Goal: Information Seeking & Learning: Get advice/opinions

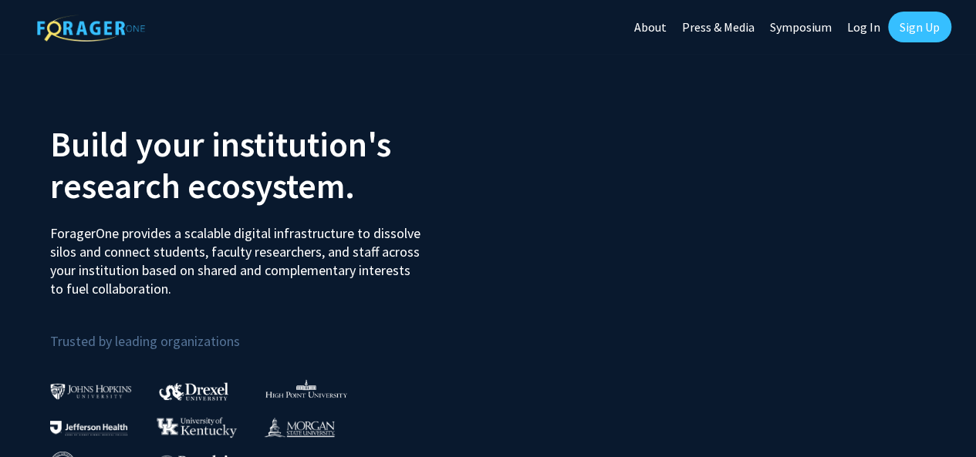
click at [864, 25] on link "Log In" at bounding box center [863, 27] width 49 height 54
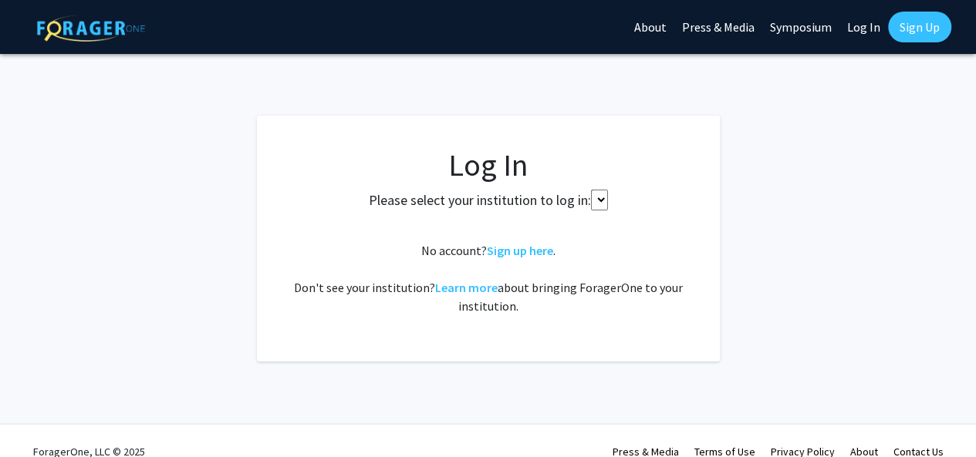
select select
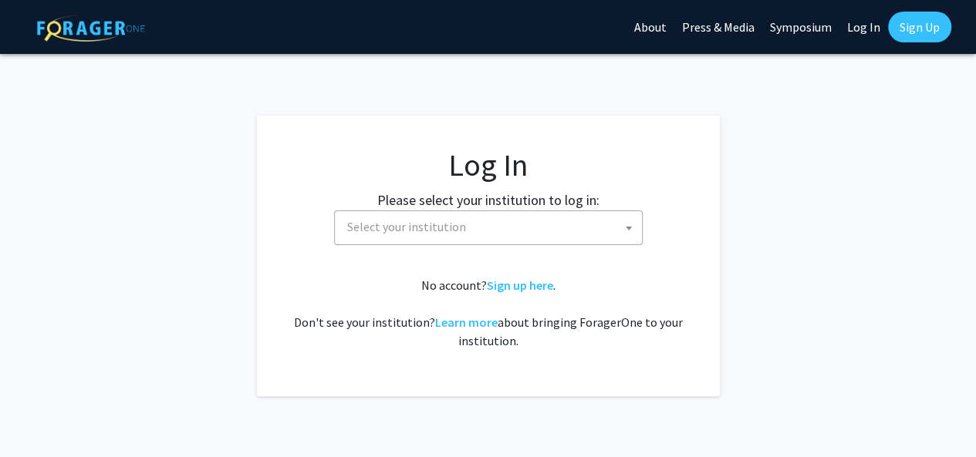
click at [497, 226] on span "Select your institution" at bounding box center [491, 227] width 301 height 32
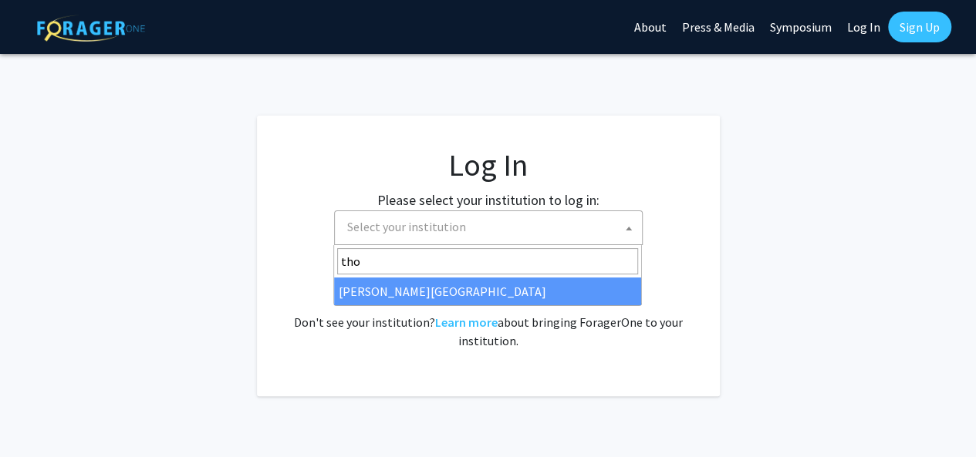
type input "tho"
select select "24"
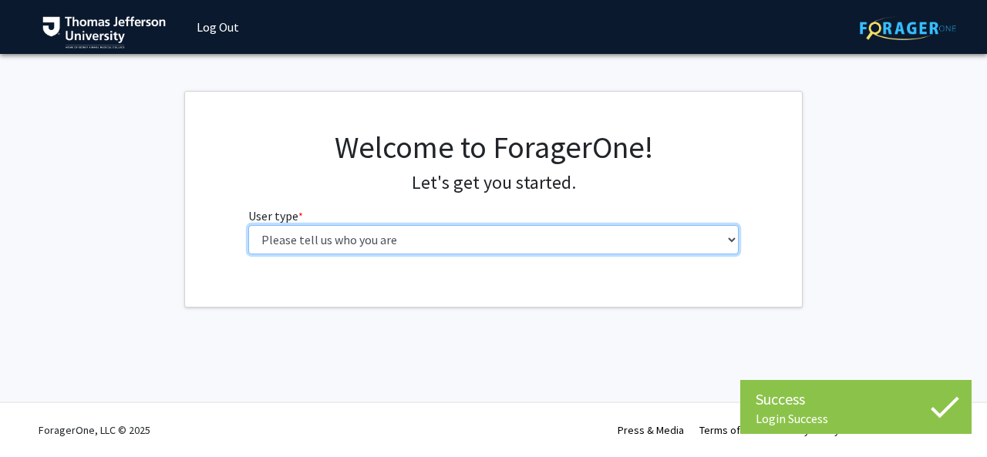
click at [423, 245] on select "Please tell us who you are Undergraduate Student Master's Student Doctoral Cand…" at bounding box center [493, 239] width 491 height 29
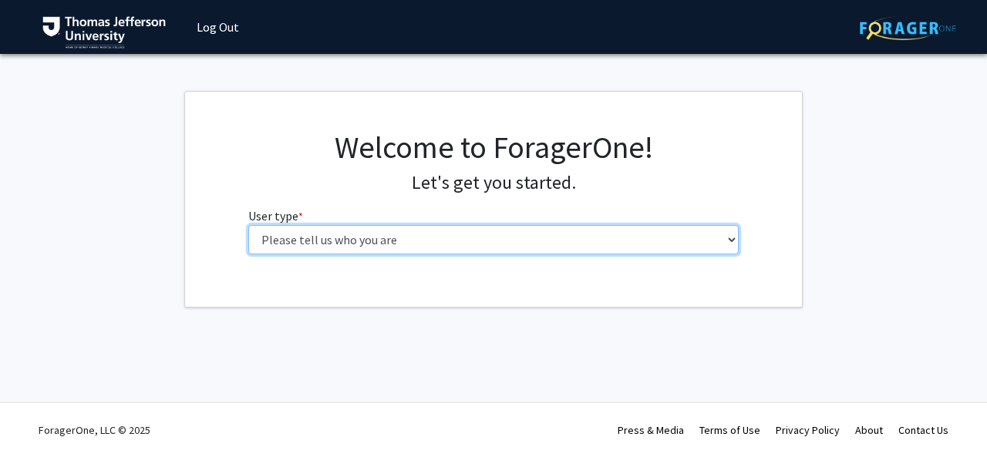
select select "3: doc"
click at [248, 225] on select "Please tell us who you are Undergraduate Student Master's Student Doctoral Cand…" at bounding box center [493, 239] width 491 height 29
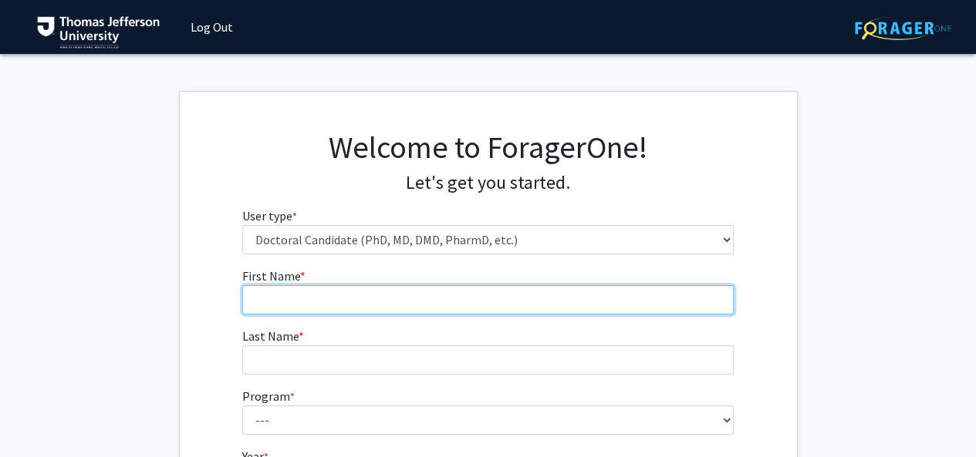
click at [385, 306] on input "First Name * required" at bounding box center [487, 299] width 491 height 29
type input "Johanna"
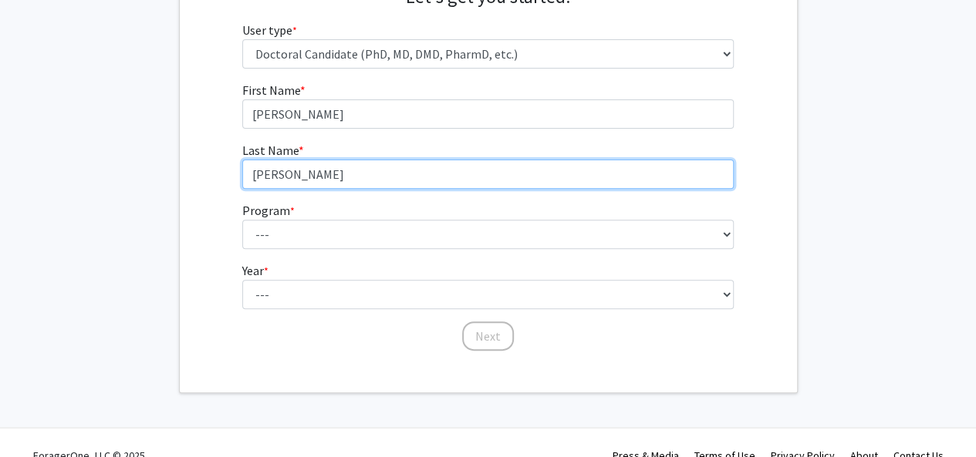
scroll to position [187, 0]
type input "Lee"
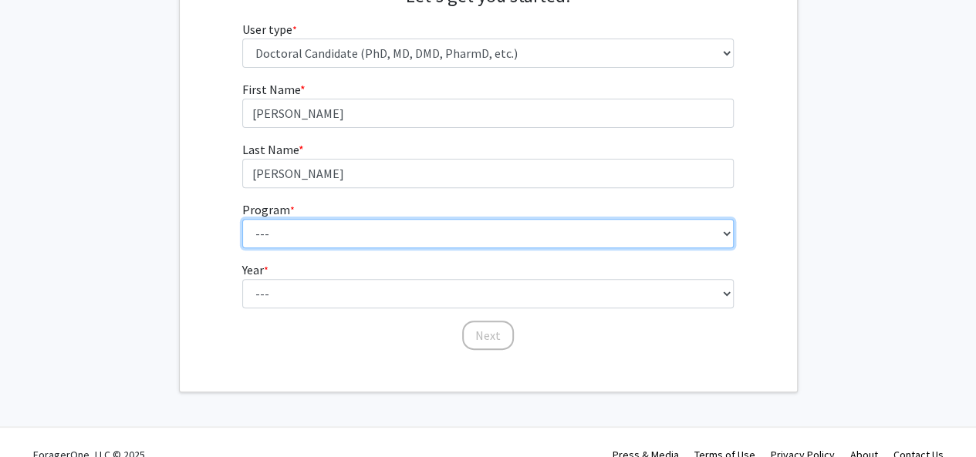
click at [336, 231] on select "--- Accelerated 3+3 BS in Health Sciences/Doctor of Occupational Therapy Accele…" at bounding box center [487, 233] width 491 height 29
select select "35: 815"
click at [242, 219] on select "--- Accelerated 3+3 BS in Health Sciences/Doctor of Occupational Therapy Accele…" at bounding box center [487, 233] width 491 height 29
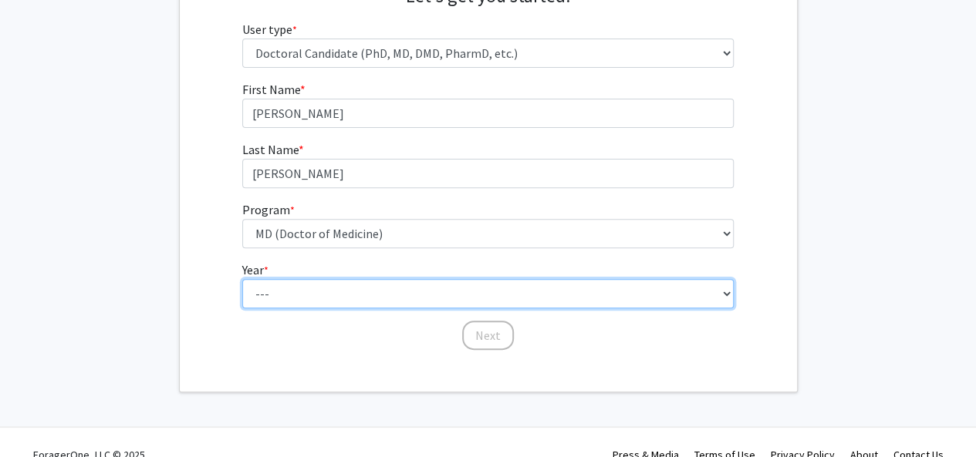
click at [305, 292] on select "--- First Year Second Year Third Year Fourth Year Fifth Year Sixth Year Seventh…" at bounding box center [487, 293] width 491 height 29
select select "1: first_year"
click at [242, 279] on select "--- First Year Second Year Third Year Fourth Year Fifth Year Sixth Year Seventh…" at bounding box center [487, 293] width 491 height 29
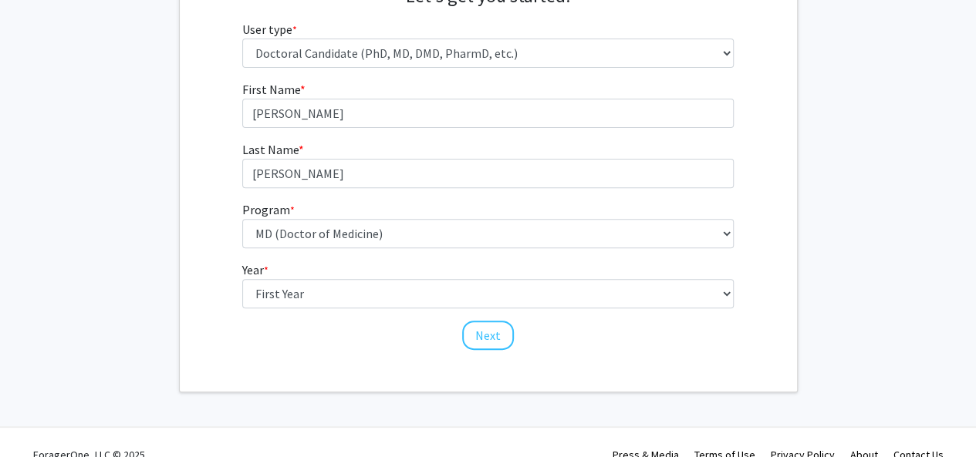
click at [212, 123] on div "First Name * required Johanna Last Name * required Lee Program * required --- A…" at bounding box center [488, 215] width 617 height 271
click at [496, 343] on button "Next" at bounding box center [488, 335] width 52 height 29
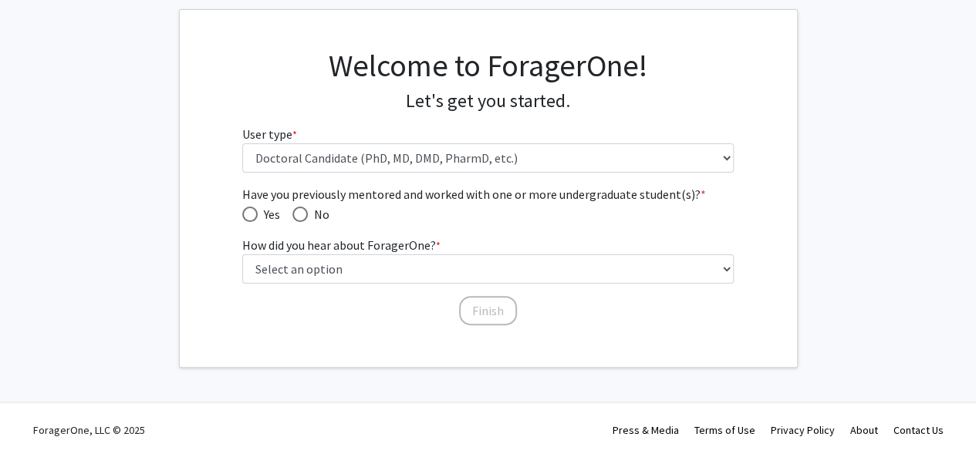
scroll to position [80, 0]
click at [299, 213] on span "Have you previously mentored and worked with one or more undergraduate student(…" at bounding box center [299, 215] width 15 height 15
click at [299, 213] on input "No" at bounding box center [299, 215] width 15 height 15
radio input "true"
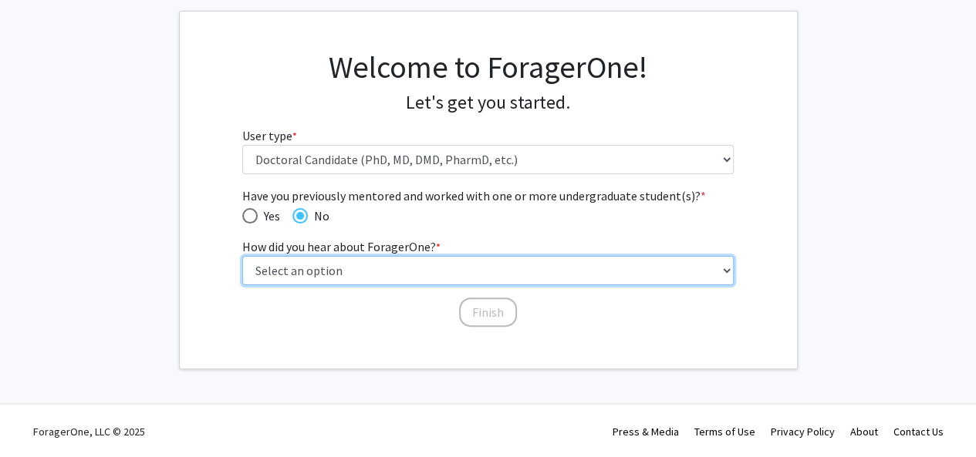
click at [335, 262] on select "Select an option Peer/student recommendation Faculty/staff recommendation Unive…" at bounding box center [487, 270] width 491 height 29
select select "2: faculty_recommendation"
click at [242, 256] on select "Select an option Peer/student recommendation Faculty/staff recommendation Unive…" at bounding box center [487, 270] width 491 height 29
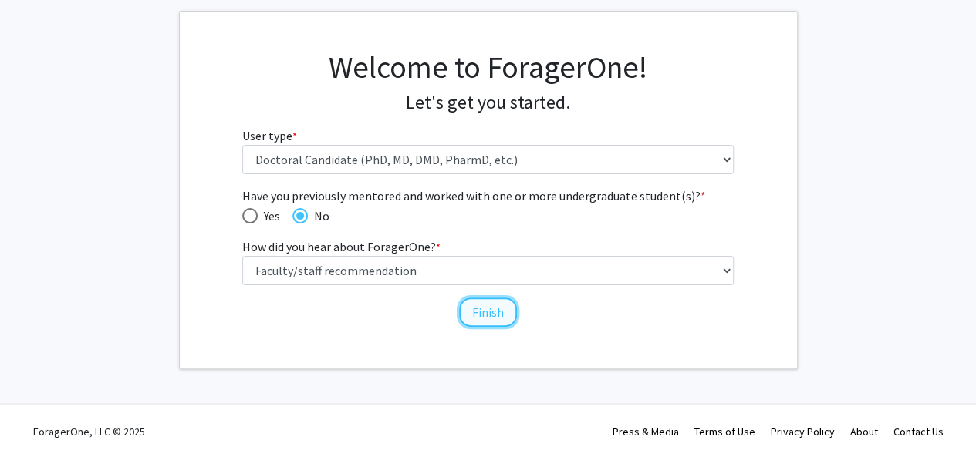
click at [481, 322] on button "Finish" at bounding box center [488, 312] width 58 height 29
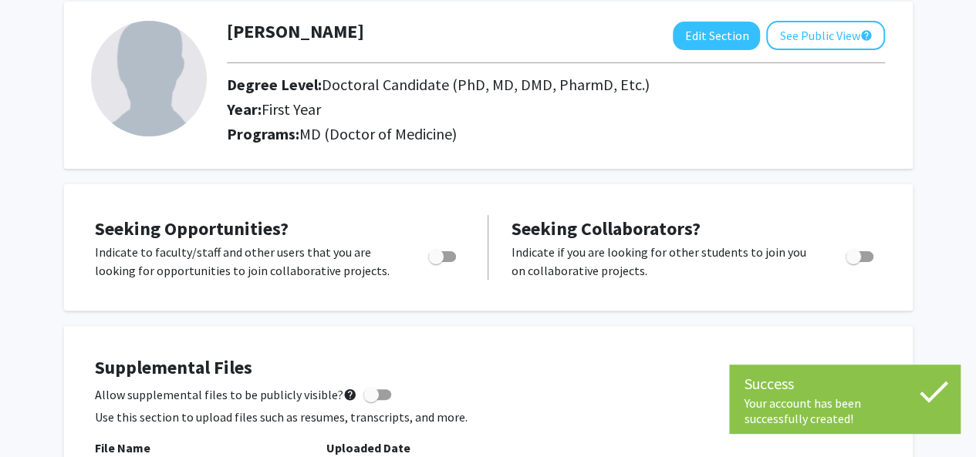
scroll to position [87, 0]
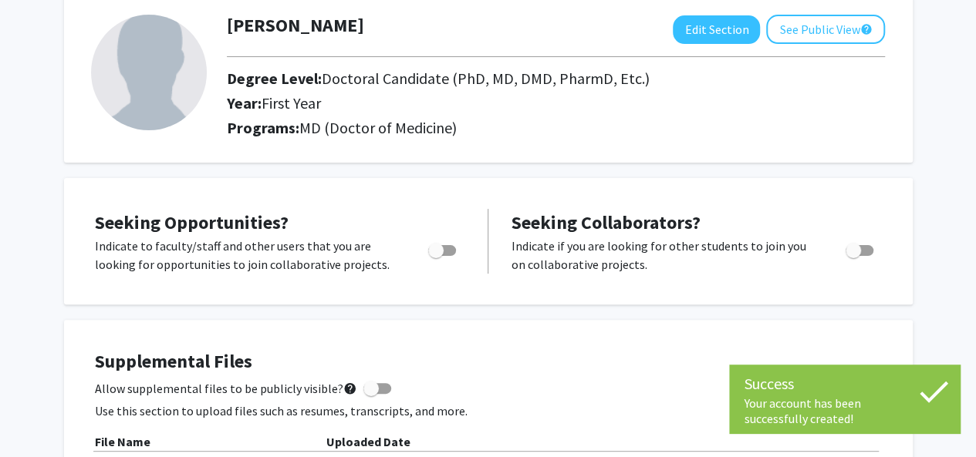
click at [949, 391] on icon at bounding box center [933, 392] width 39 height 39
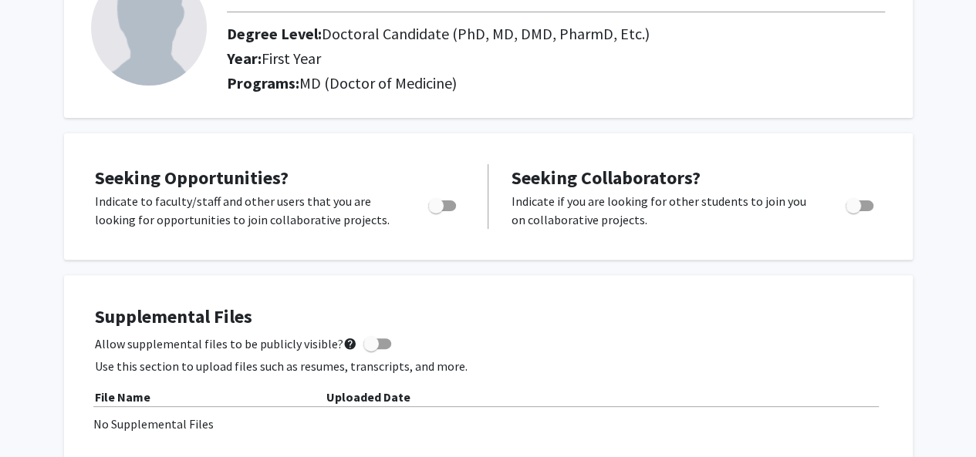
scroll to position [0, 0]
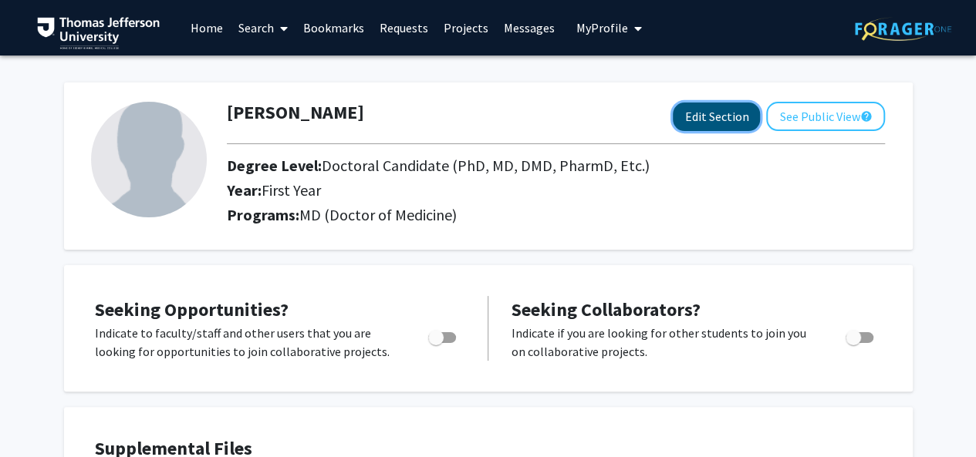
click at [727, 116] on button "Edit Section" at bounding box center [716, 117] width 87 height 29
select select "first_year"
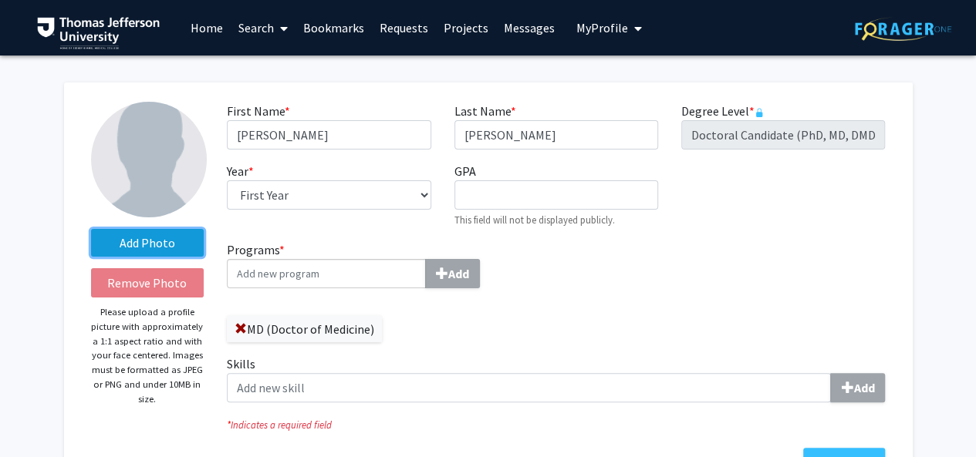
click at [150, 244] on label "Add Photo" at bounding box center [147, 243] width 113 height 28
click at [0, 0] on input "Add Photo" at bounding box center [0, 0] width 0 height 0
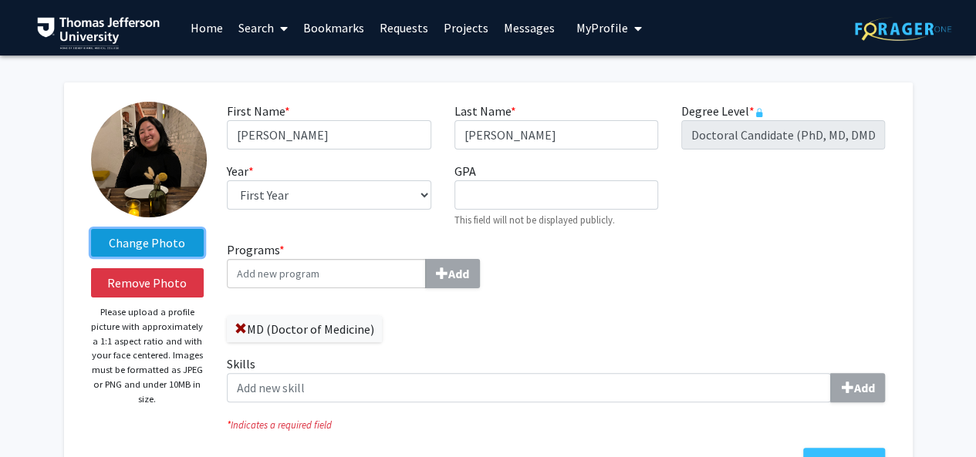
click at [143, 241] on label "Change Photo" at bounding box center [147, 243] width 113 height 28
click at [0, 0] on input "Change Photo" at bounding box center [0, 0] width 0 height 0
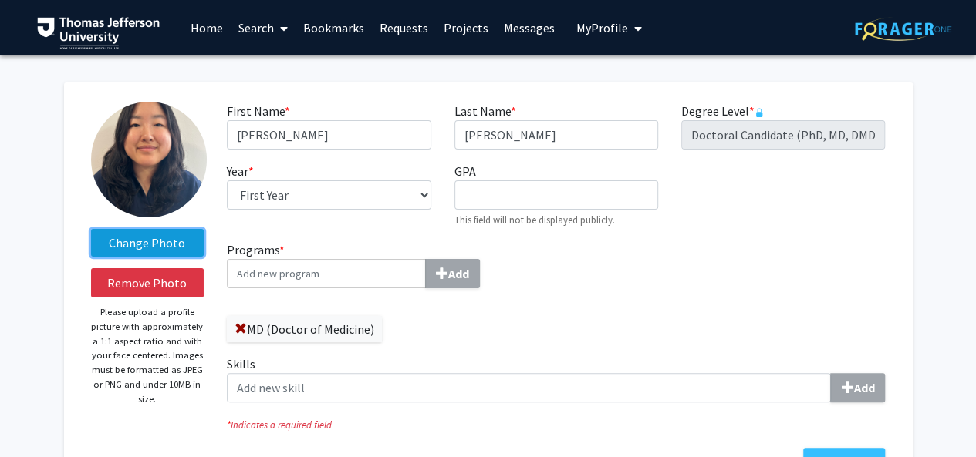
click at [125, 245] on label "Change Photo" at bounding box center [147, 243] width 113 height 28
click at [0, 0] on input "Change Photo" at bounding box center [0, 0] width 0 height 0
drag, startPoint x: 180, startPoint y: 174, endPoint x: 147, endPoint y: 164, distance: 34.6
click at [147, 164] on img at bounding box center [149, 160] width 116 height 116
click at [157, 247] on label "Change Photo" at bounding box center [147, 243] width 113 height 28
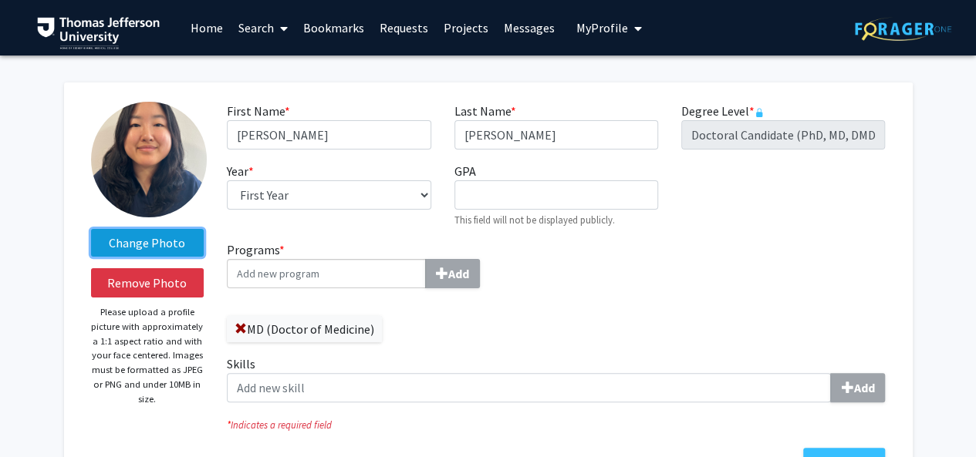
click at [0, 0] on input "Change Photo" at bounding box center [0, 0] width 0 height 0
click at [192, 245] on label "Change Photo" at bounding box center [147, 243] width 113 height 28
click at [0, 0] on input "Change Photo" at bounding box center [0, 0] width 0 height 0
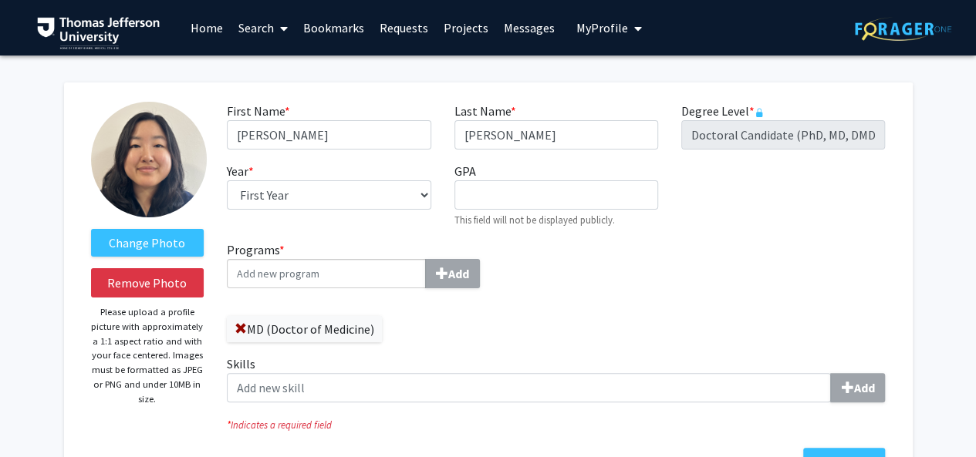
click at [123, 153] on img at bounding box center [149, 160] width 116 height 116
click at [164, 162] on img at bounding box center [149, 160] width 116 height 116
drag, startPoint x: 164, startPoint y: 162, endPoint x: 116, endPoint y: 244, distance: 94.7
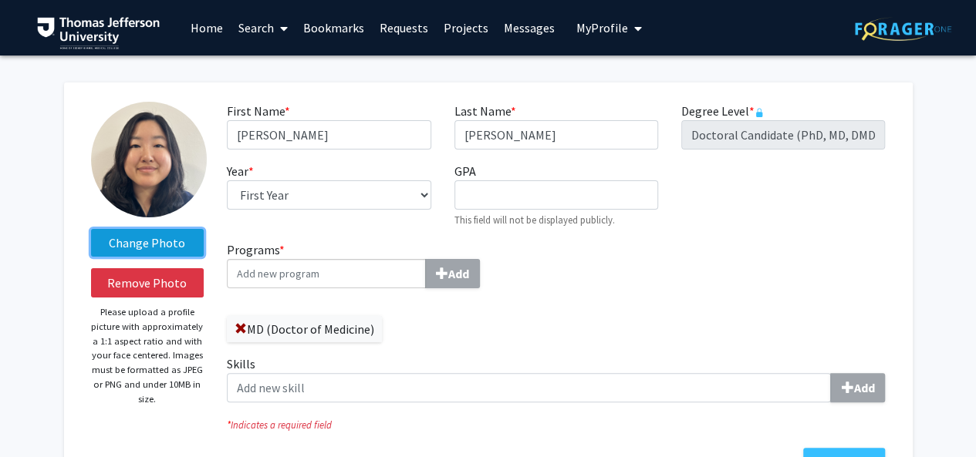
click at [116, 244] on label "Change Photo" at bounding box center [147, 243] width 113 height 28
click at [0, 0] on input "Change Photo" at bounding box center [0, 0] width 0 height 0
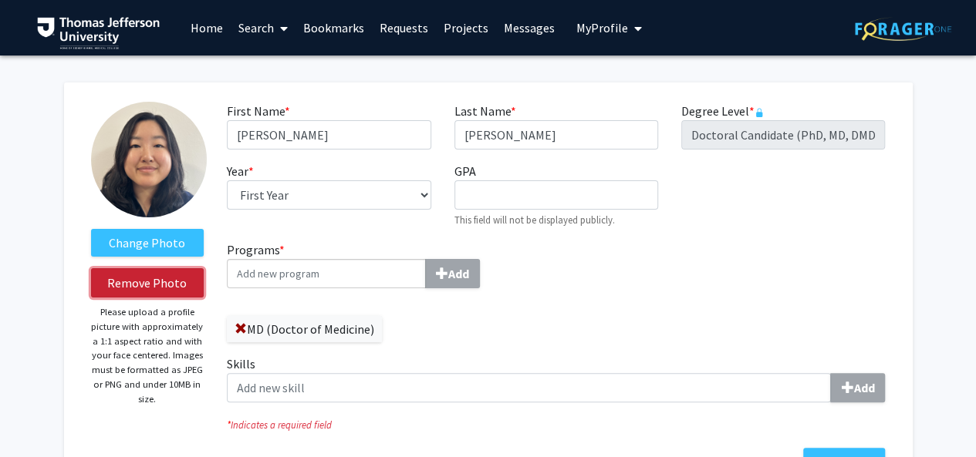
click at [177, 285] on button "Remove Photo" at bounding box center [147, 282] width 113 height 29
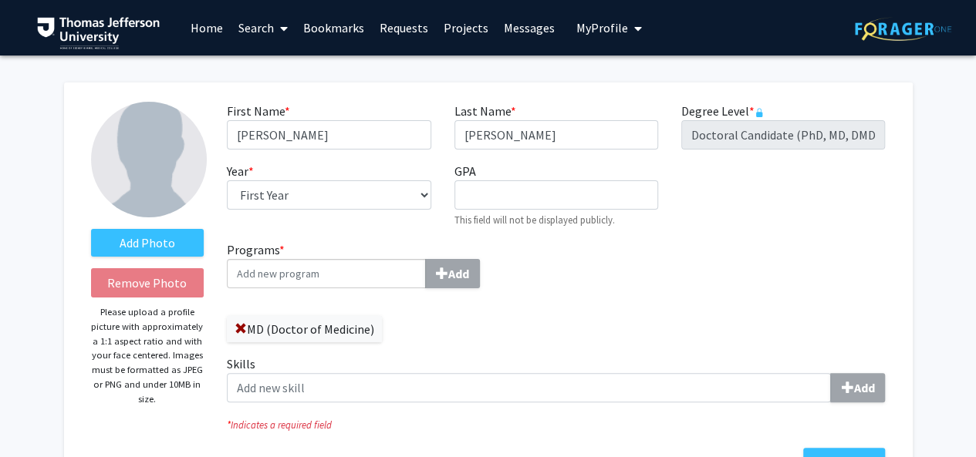
click at [165, 214] on img at bounding box center [149, 160] width 116 height 116
click at [179, 245] on label "Add Photo" at bounding box center [147, 243] width 113 height 28
click at [0, 0] on input "Add Photo" at bounding box center [0, 0] width 0 height 0
click at [173, 240] on label "Add Photo" at bounding box center [147, 243] width 113 height 28
click at [0, 0] on input "Add Photo" at bounding box center [0, 0] width 0 height 0
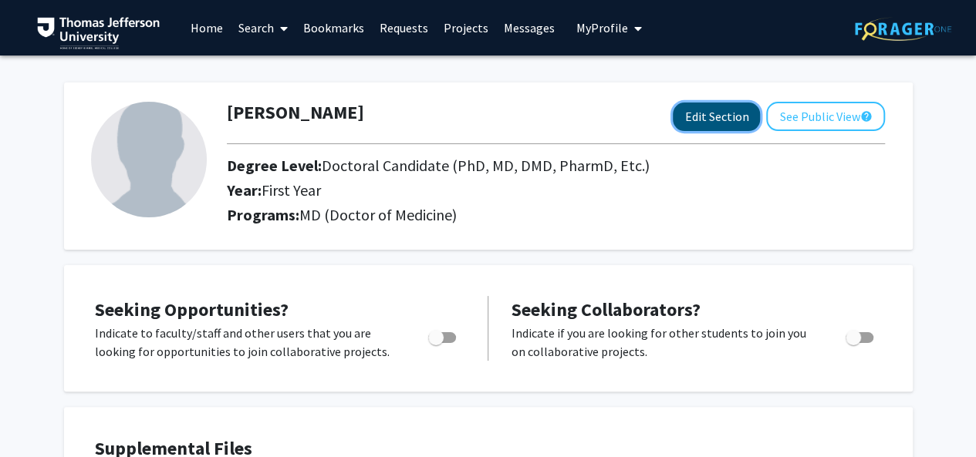
click at [708, 127] on button "Edit Section" at bounding box center [716, 117] width 87 height 29
select select "first_year"
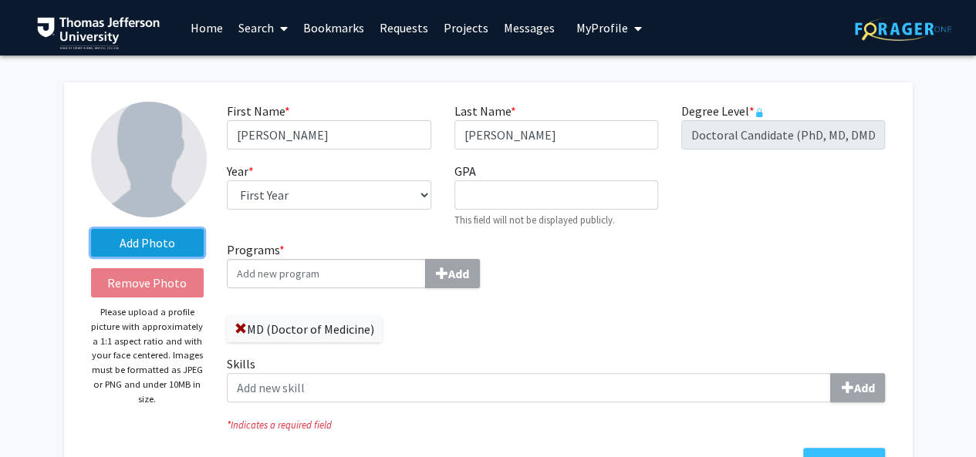
click at [146, 238] on label "Add Photo" at bounding box center [147, 243] width 113 height 28
click at [0, 0] on input "Add Photo" at bounding box center [0, 0] width 0 height 0
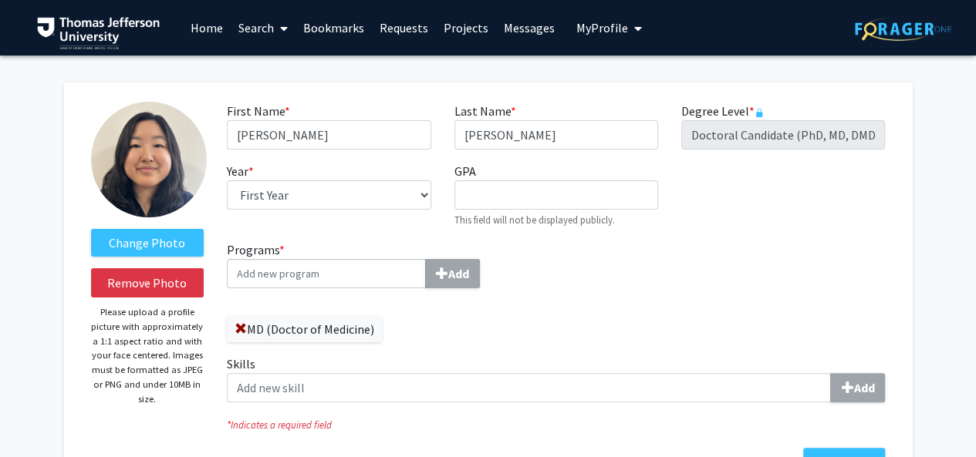
click at [517, 285] on div "Add" at bounding box center [386, 273] width 318 height 29
click at [426, 285] on input "Programs * Add" at bounding box center [326, 273] width 199 height 29
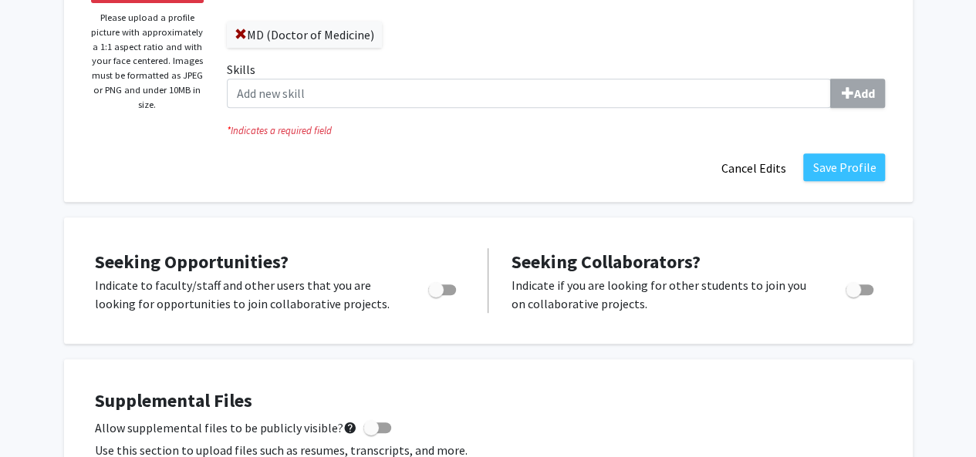
scroll to position [298, 0]
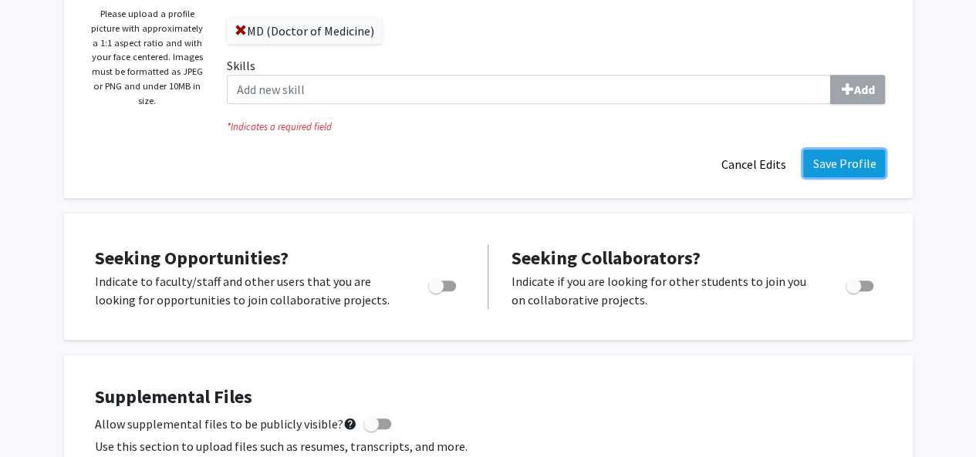
click at [859, 160] on button "Save Profile" at bounding box center [844, 164] width 82 height 28
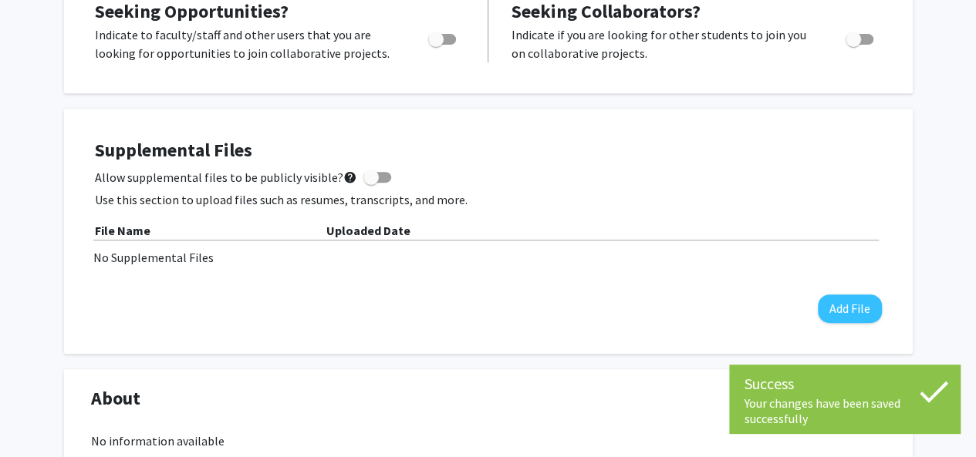
scroll to position [0, 0]
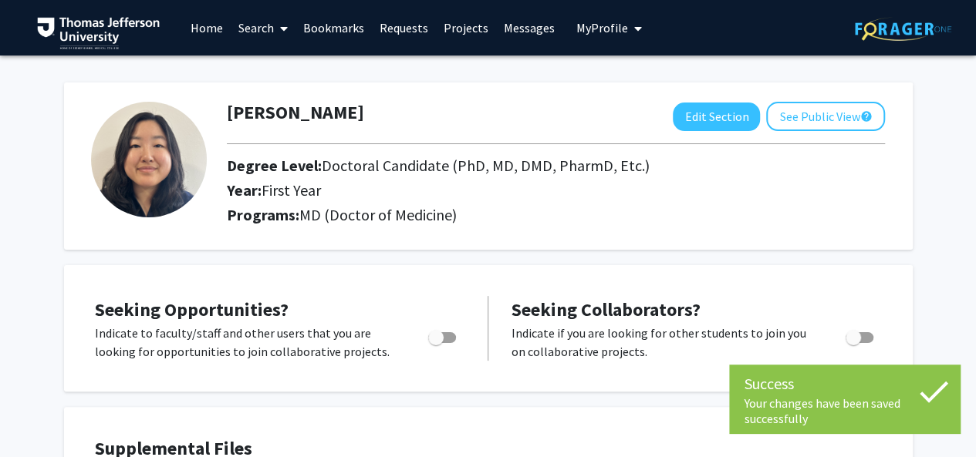
click at [162, 163] on img at bounding box center [149, 160] width 116 height 116
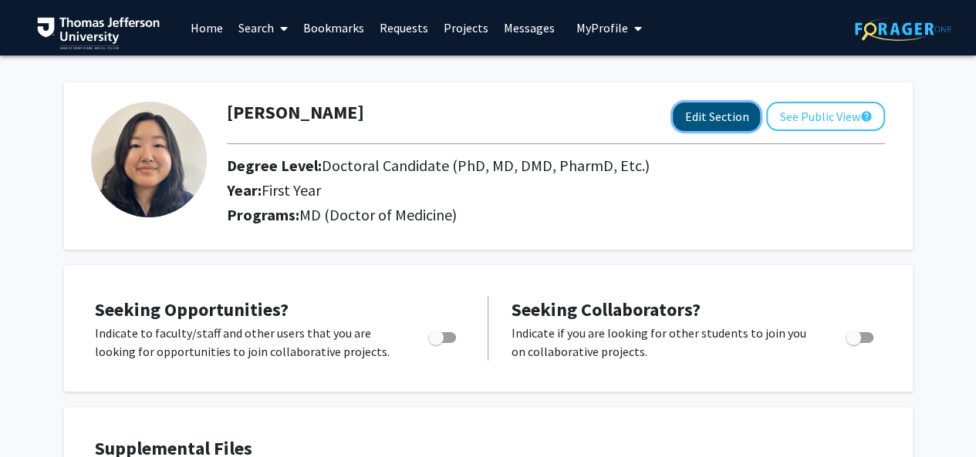
click at [713, 115] on button "Edit Section" at bounding box center [716, 117] width 87 height 29
select select "first_year"
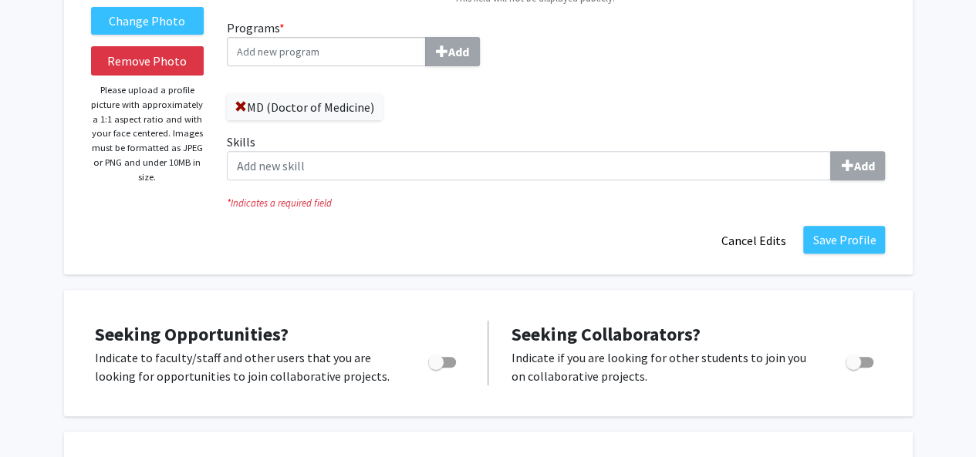
scroll to position [235, 0]
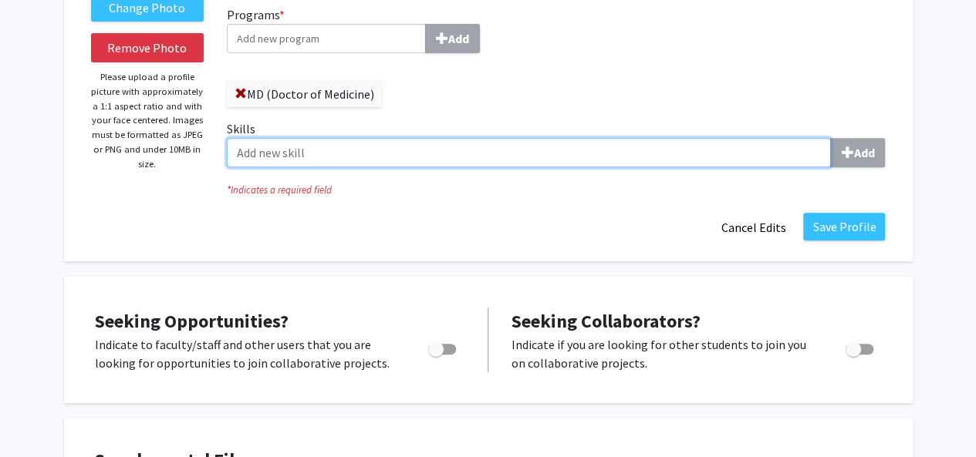
click at [585, 160] on input "Skills Add" at bounding box center [529, 152] width 604 height 29
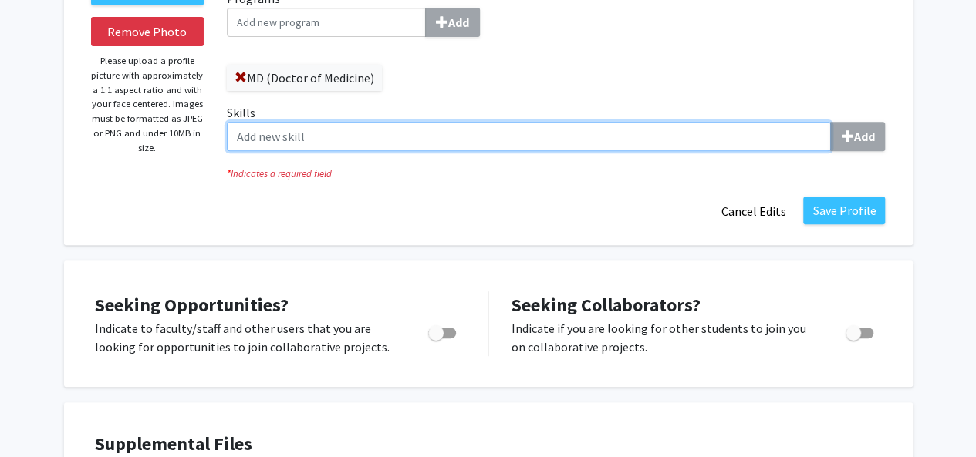
scroll to position [271, 0]
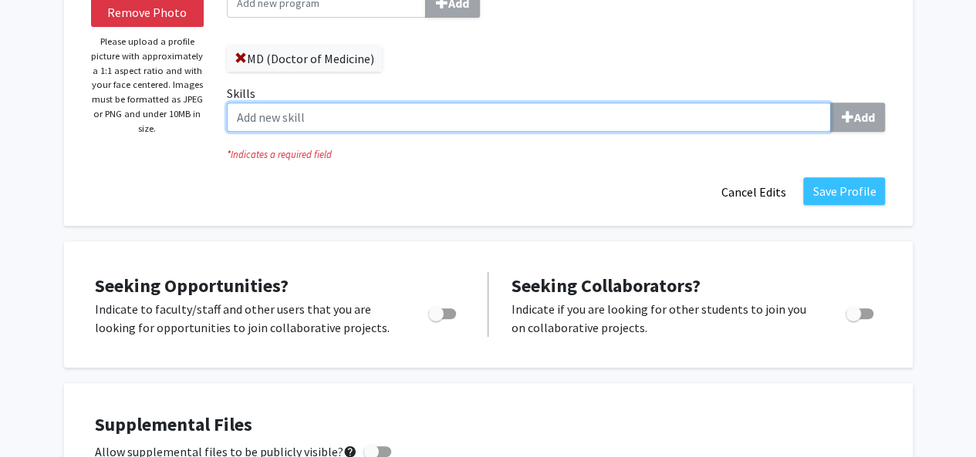
click at [456, 110] on input "Skills Add" at bounding box center [529, 117] width 604 height 29
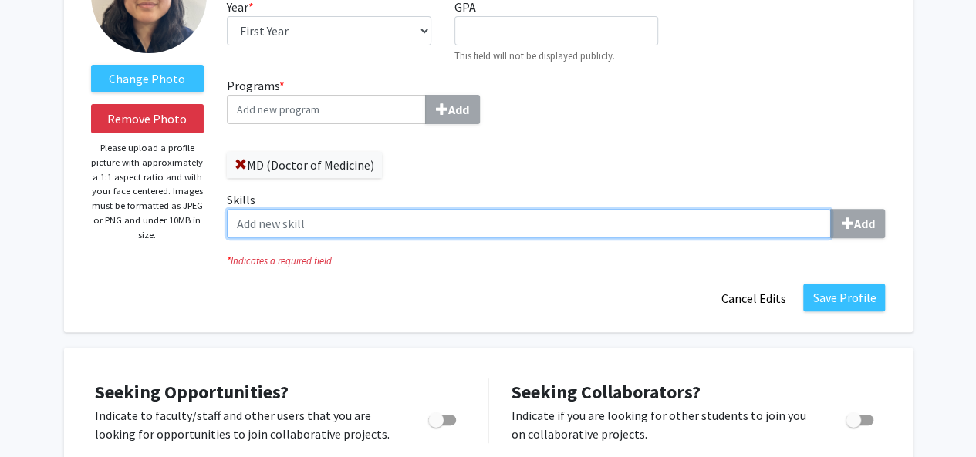
scroll to position [164, 0]
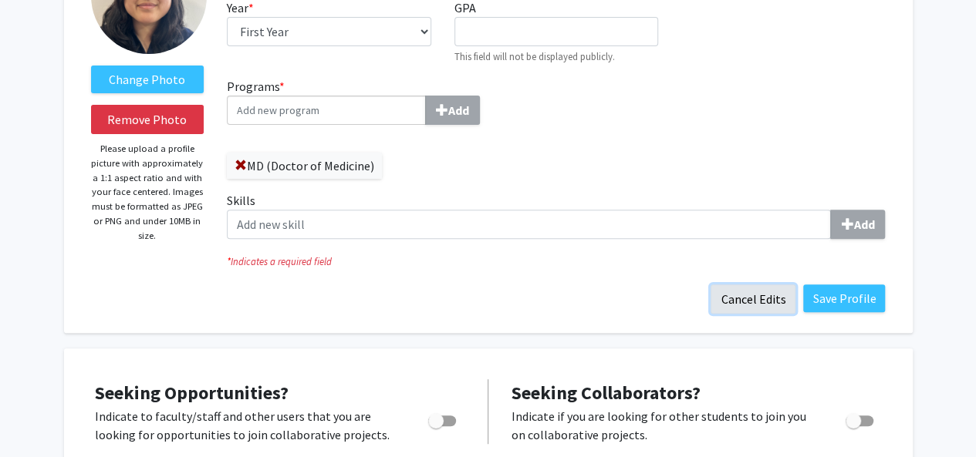
click at [769, 306] on button "Cancel Edits" at bounding box center [752, 299] width 85 height 29
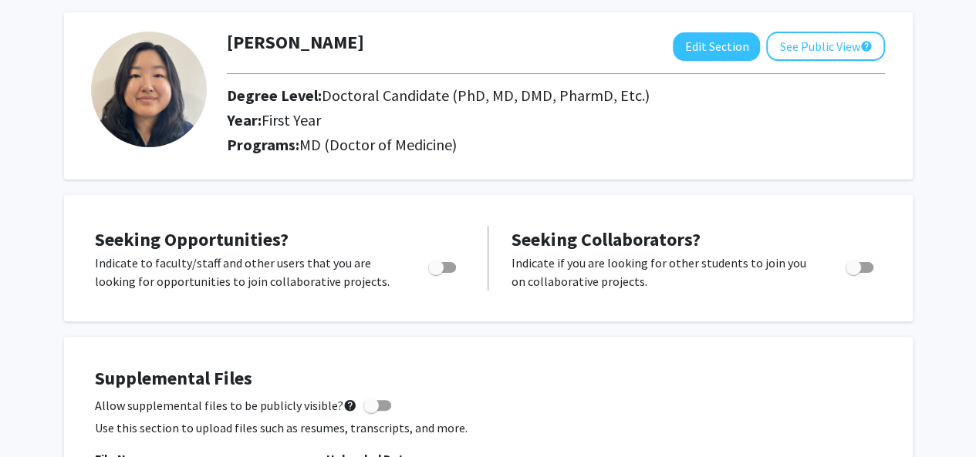
scroll to position [0, 0]
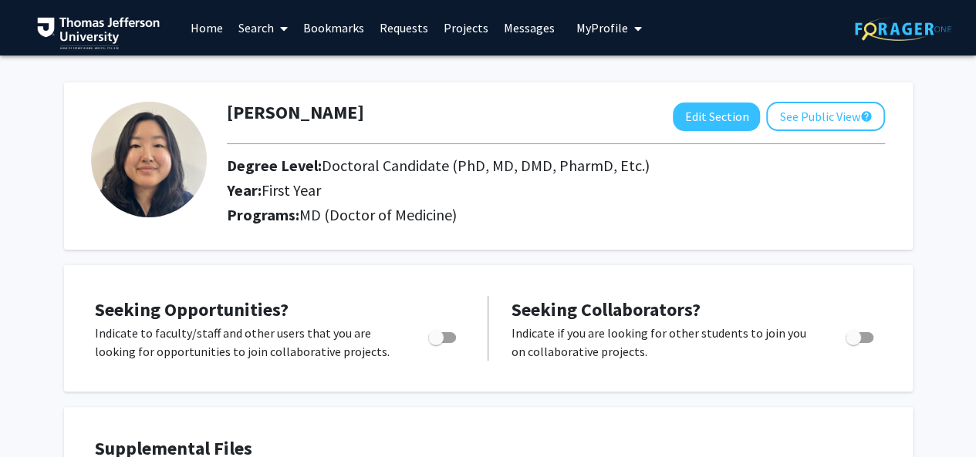
click at [268, 11] on link "Search" at bounding box center [263, 28] width 65 height 54
click at [258, 66] on span "Faculty/Staff" at bounding box center [287, 71] width 113 height 31
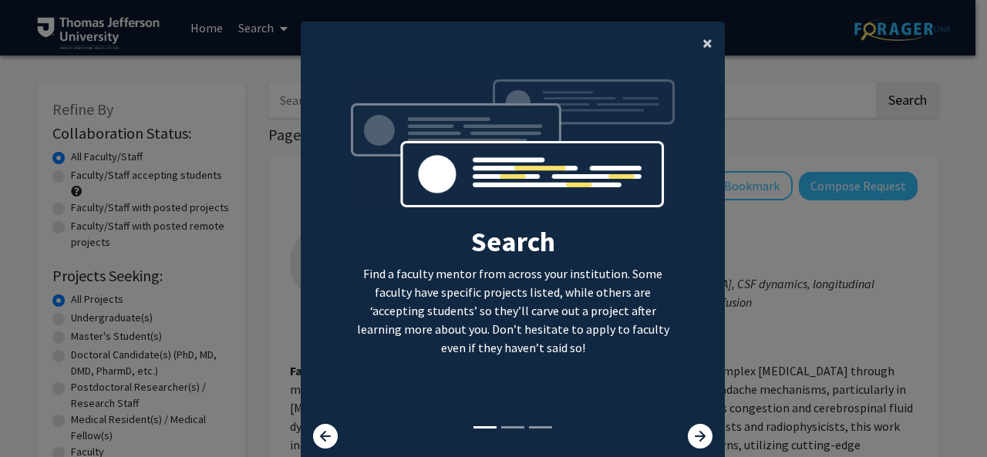
click at [703, 53] on span "×" at bounding box center [708, 43] width 10 height 24
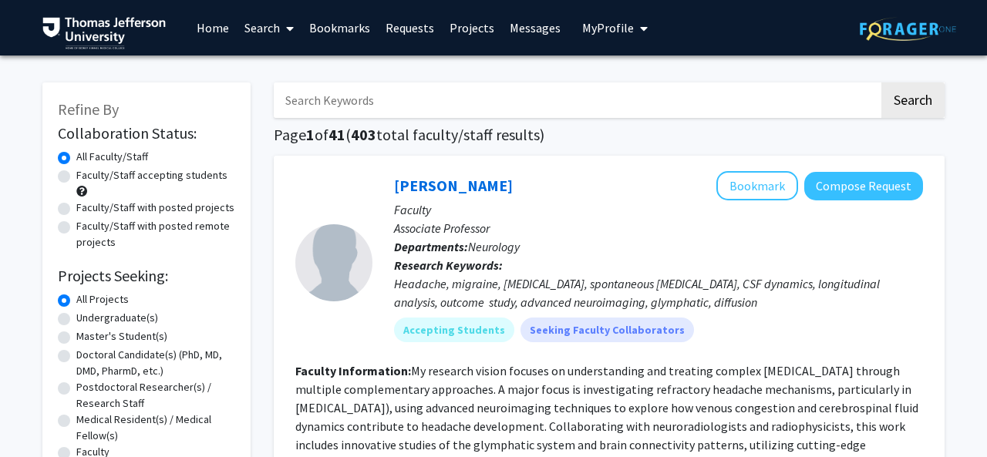
click at [708, 46] on div "Search Find a faculty mentor from across your institution. Some faculty have sp…" at bounding box center [513, 137] width 423 height 347
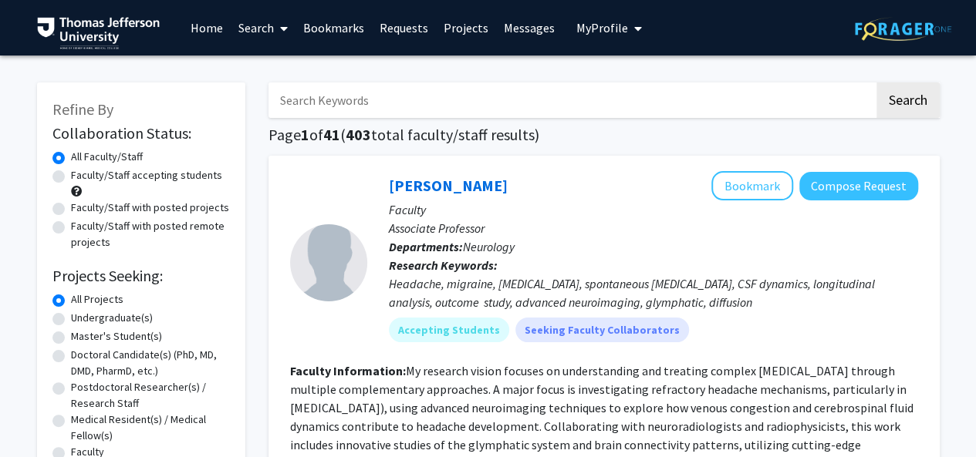
click at [112, 363] on label "Doctoral Candidate(s) (PhD, MD, DMD, PharmD, etc.)" at bounding box center [150, 363] width 159 height 32
click at [81, 357] on input "Doctoral Candidate(s) (PhD, MD, DMD, PharmD, etc.)" at bounding box center [76, 352] width 10 height 10
radio input "true"
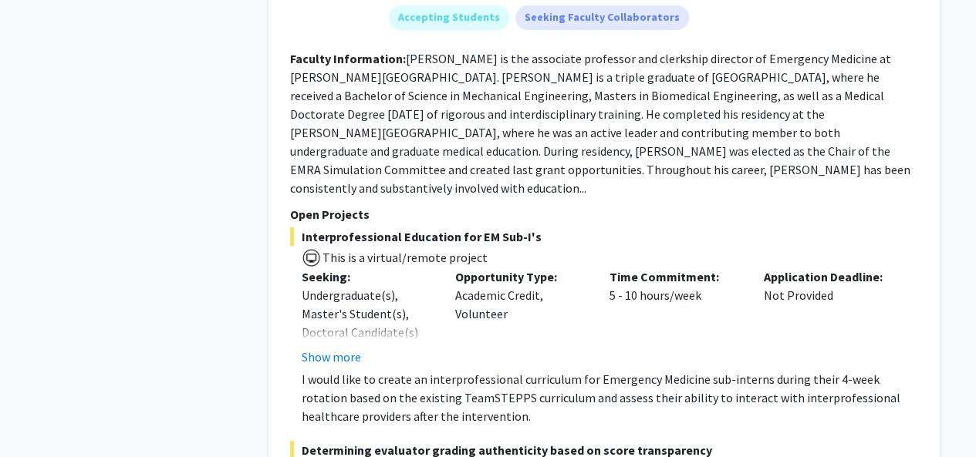
scroll to position [5833, 0]
click at [318, 347] on button "Show more" at bounding box center [331, 356] width 59 height 19
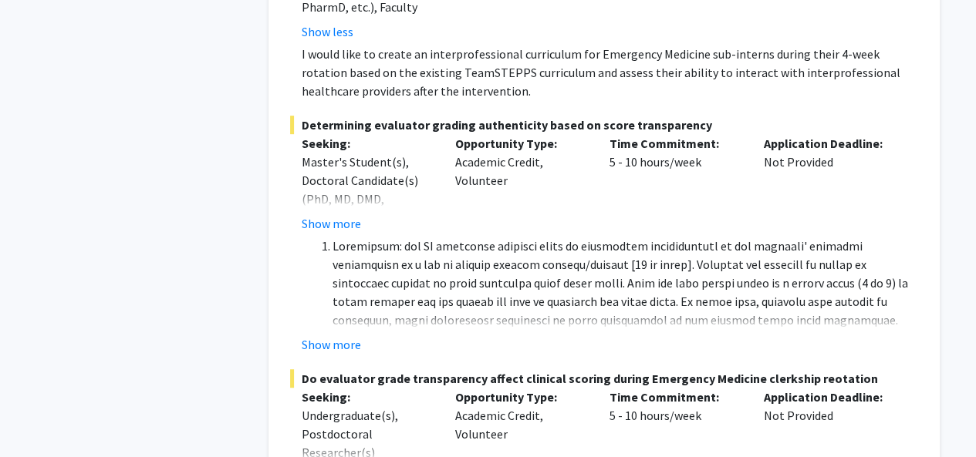
scroll to position [6221, 0]
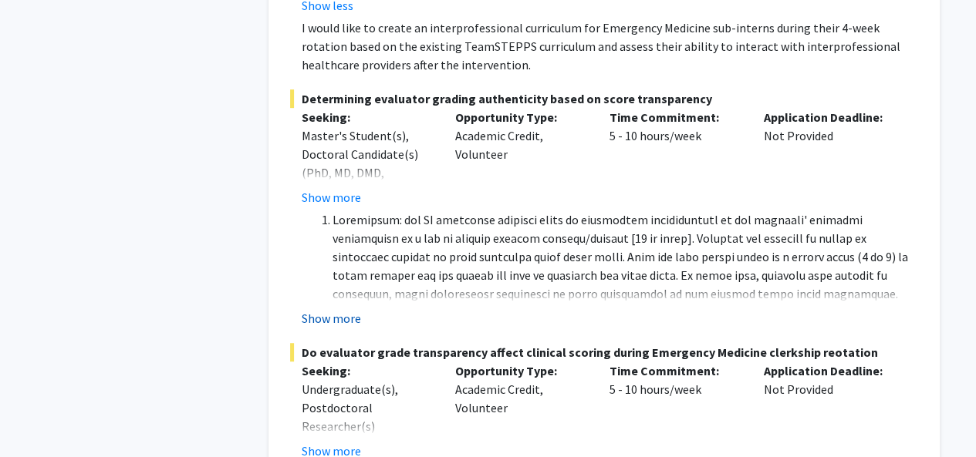
click at [325, 309] on button "Show more" at bounding box center [331, 318] width 59 height 19
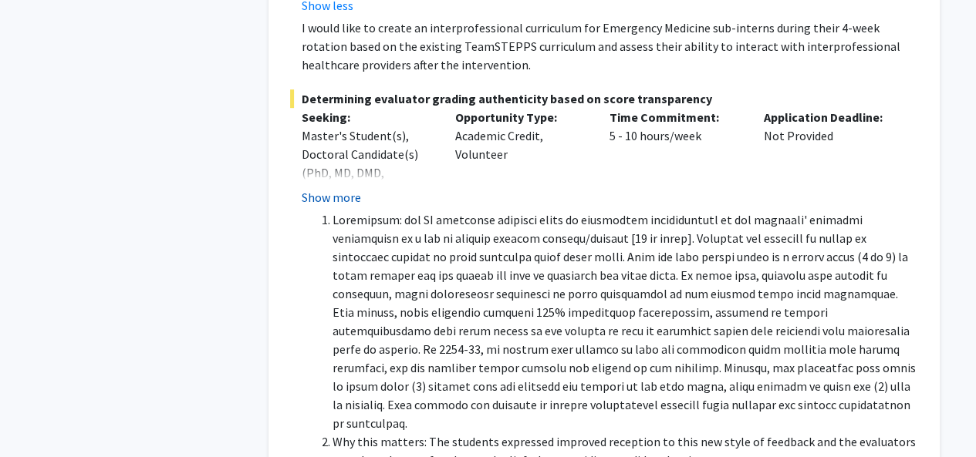
click at [337, 188] on button "Show more" at bounding box center [331, 197] width 59 height 19
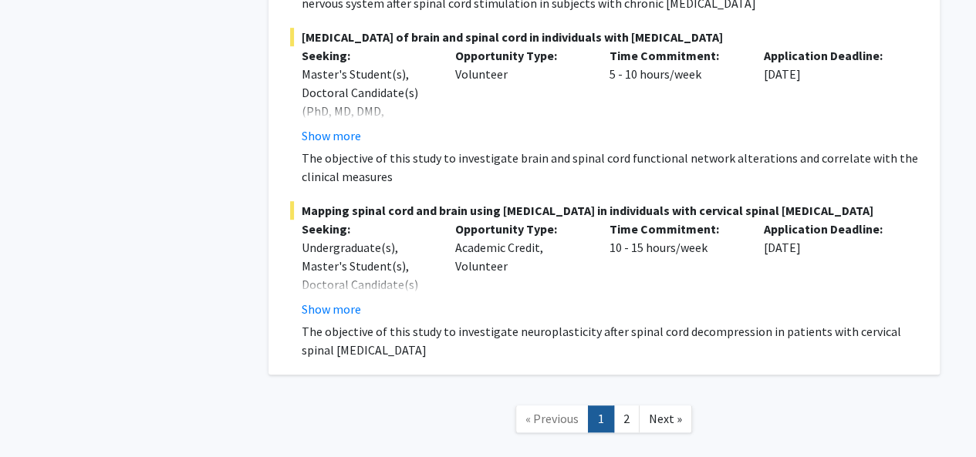
scroll to position [12094, 0]
click at [626, 405] on link "2" at bounding box center [626, 418] width 26 height 27
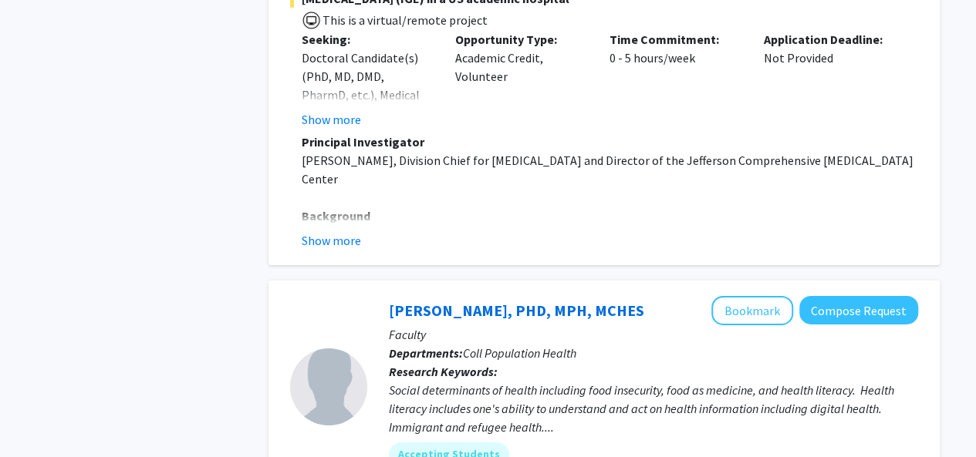
scroll to position [2443, 0]
click at [347, 232] on button "Show more" at bounding box center [331, 241] width 59 height 19
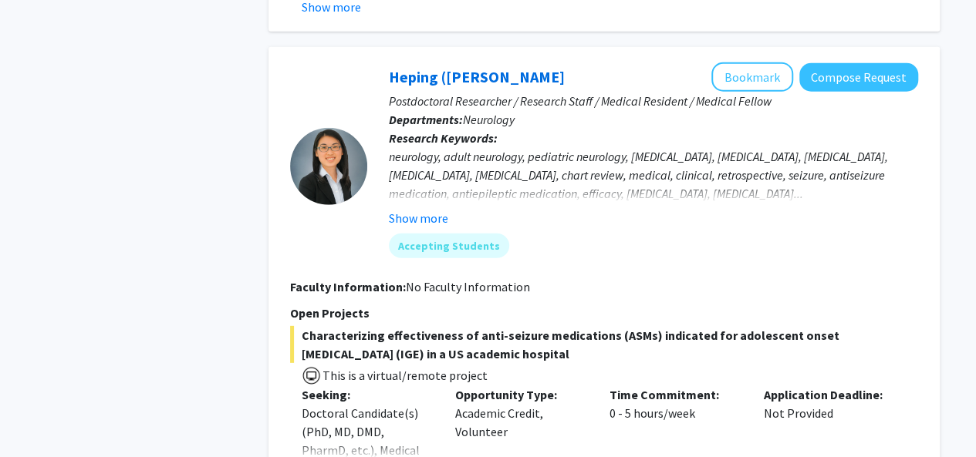
scroll to position [2086, 0]
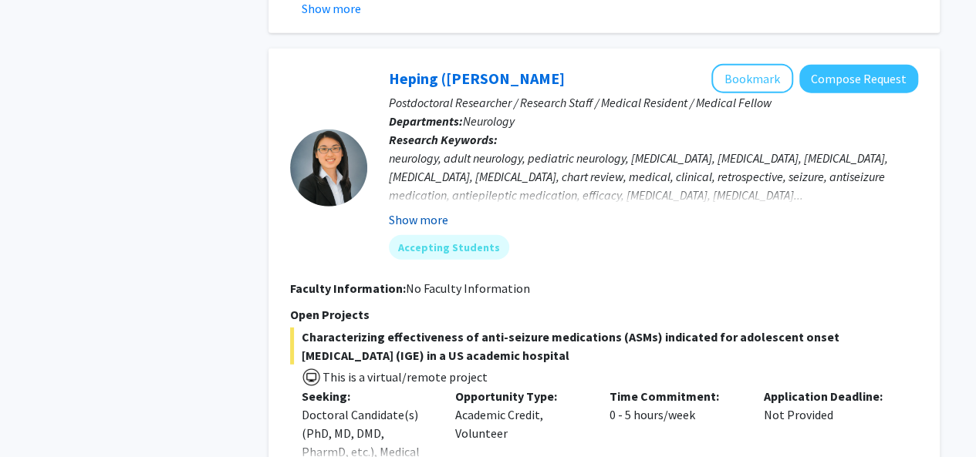
click at [430, 211] on button "Show more" at bounding box center [418, 220] width 59 height 19
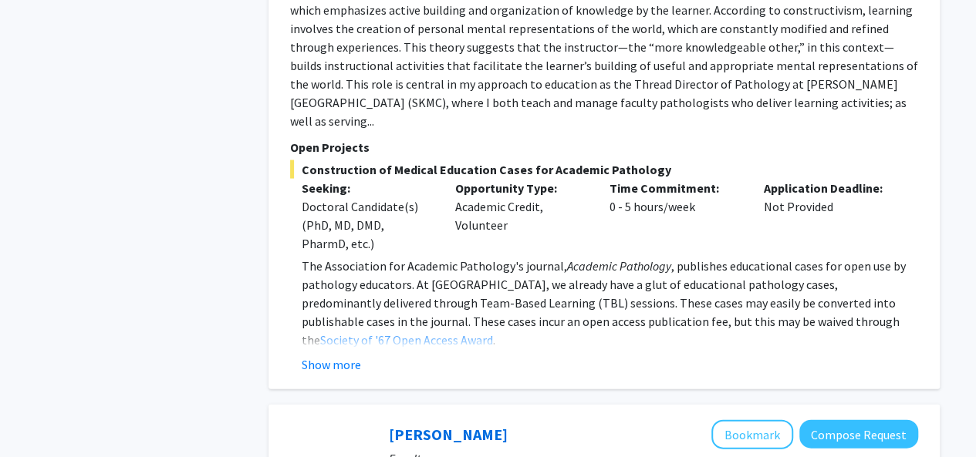
scroll to position [4439, 0]
click at [333, 356] on button "Show more" at bounding box center [331, 365] width 59 height 19
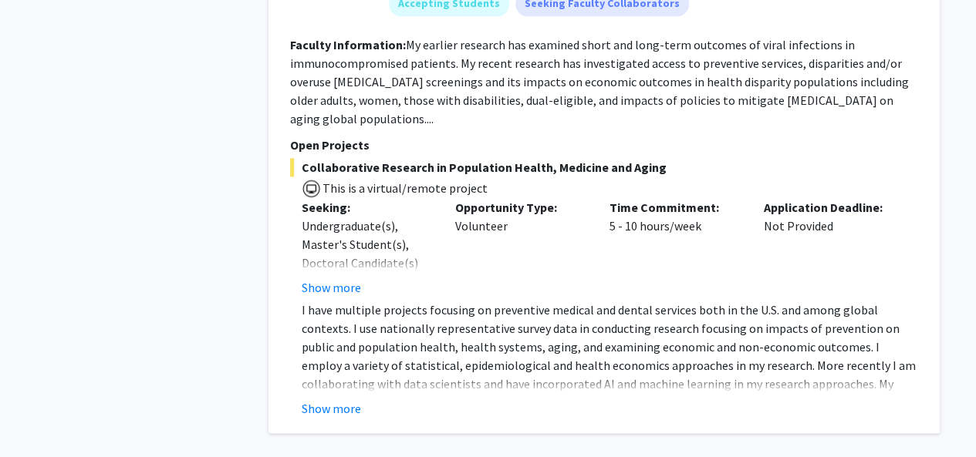
scroll to position [6860, 0]
click at [336, 399] on button "Show more" at bounding box center [331, 408] width 59 height 19
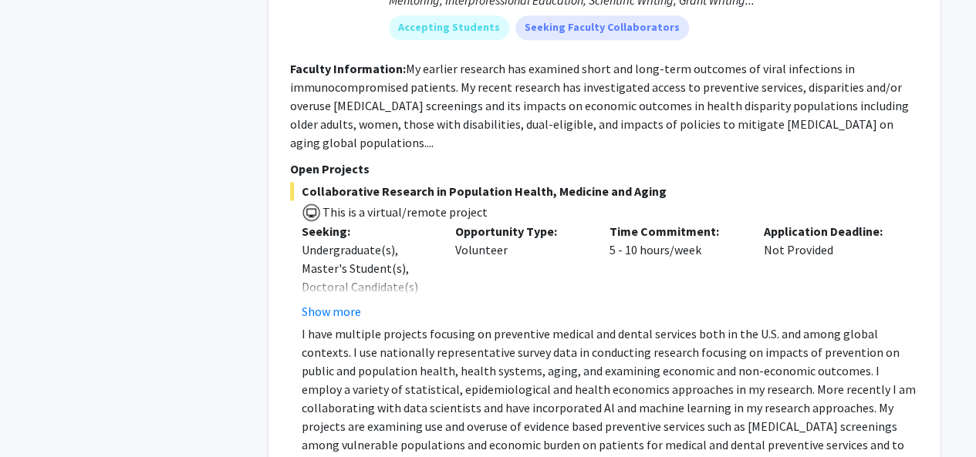
scroll to position [6836, 0]
click at [336, 302] on button "Show more" at bounding box center [331, 311] width 59 height 19
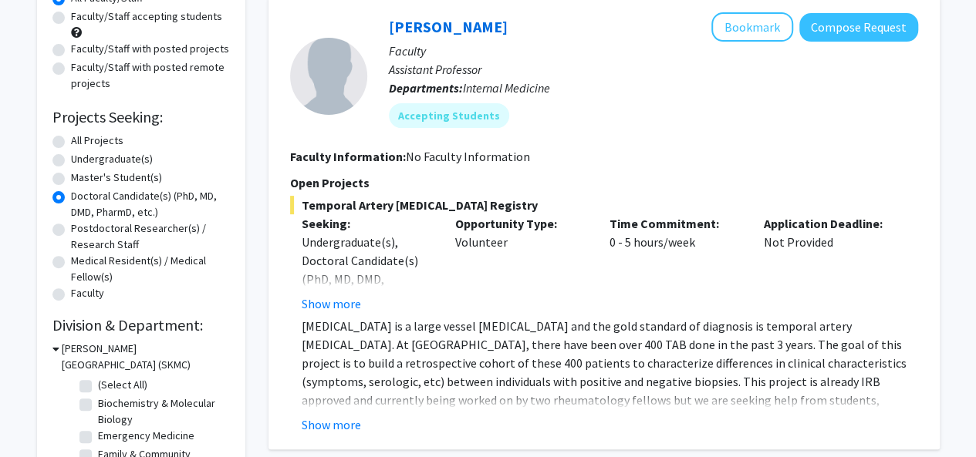
scroll to position [0, 0]
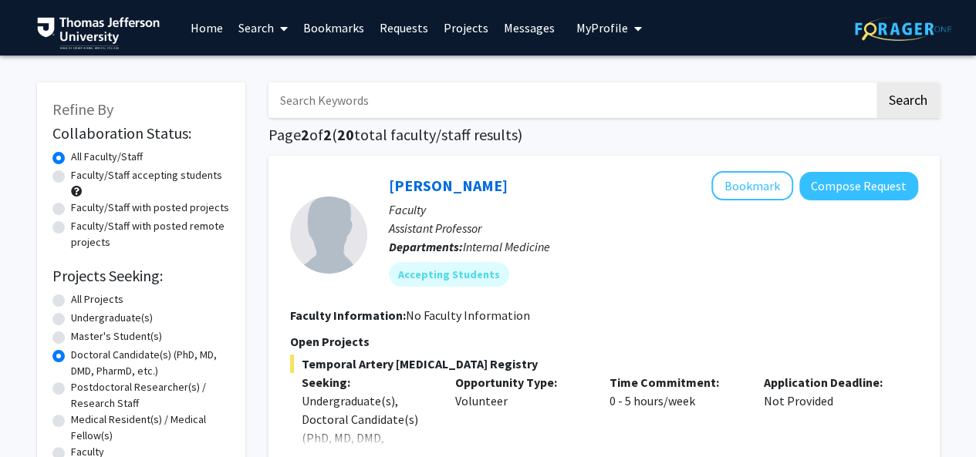
click at [138, 175] on label "Faculty/Staff accepting students" at bounding box center [146, 175] width 151 height 16
click at [81, 175] on input "Faculty/Staff accepting students" at bounding box center [76, 172] width 10 height 10
radio input "true"
